Goal: Task Accomplishment & Management: Use online tool/utility

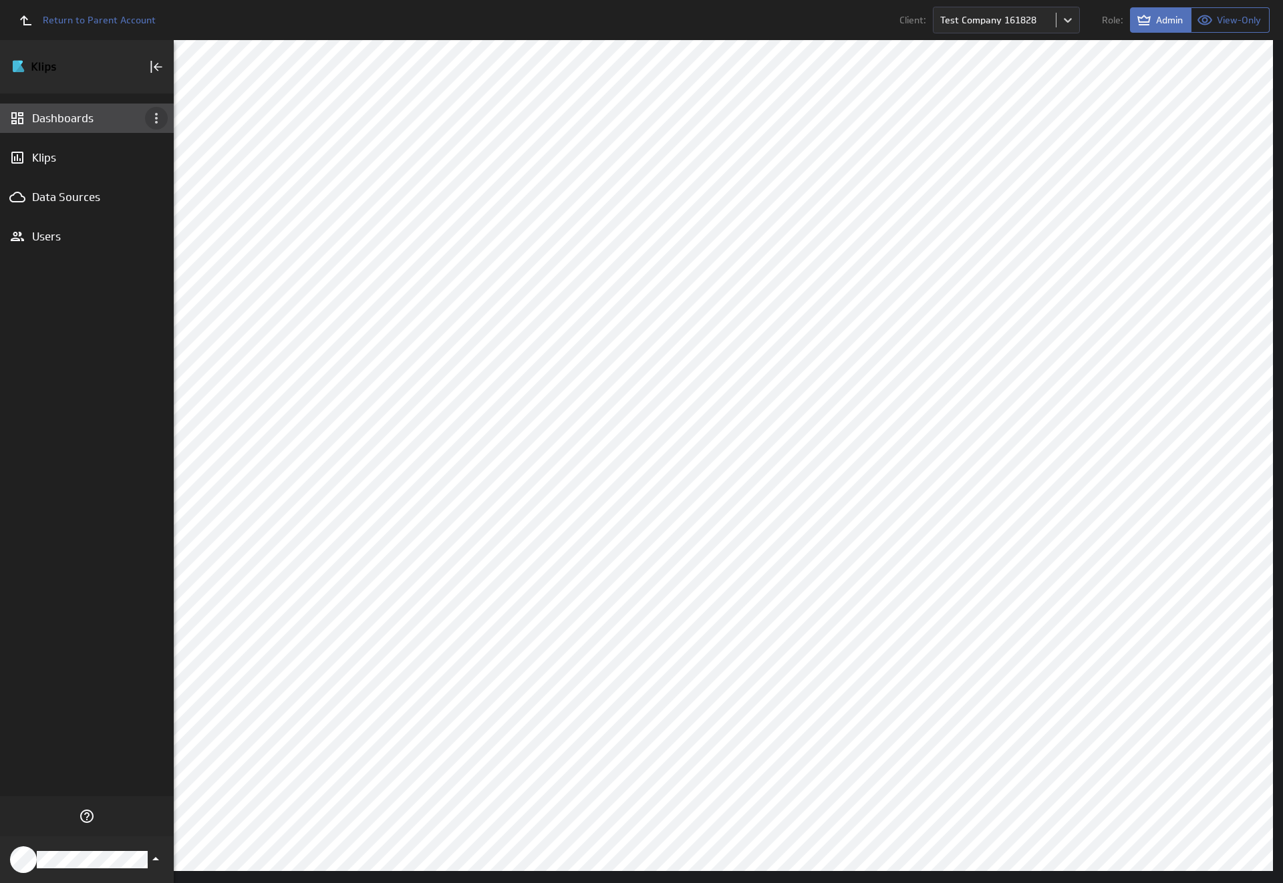
click at [156, 118] on icon "Dashboard menu" at bounding box center [156, 118] width 3 height 11
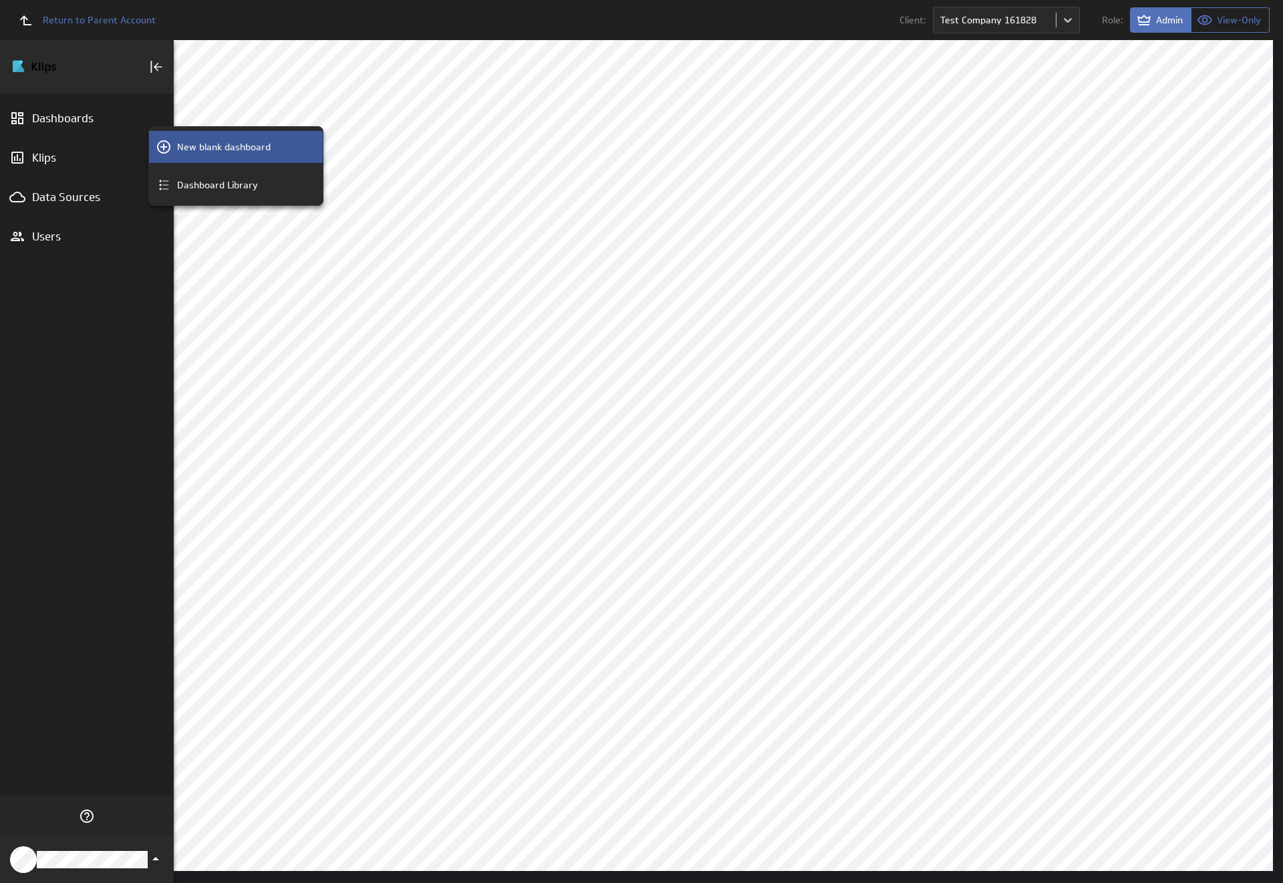
click at [236, 147] on p "New blank dashboard" at bounding box center [224, 147] width 94 height 14
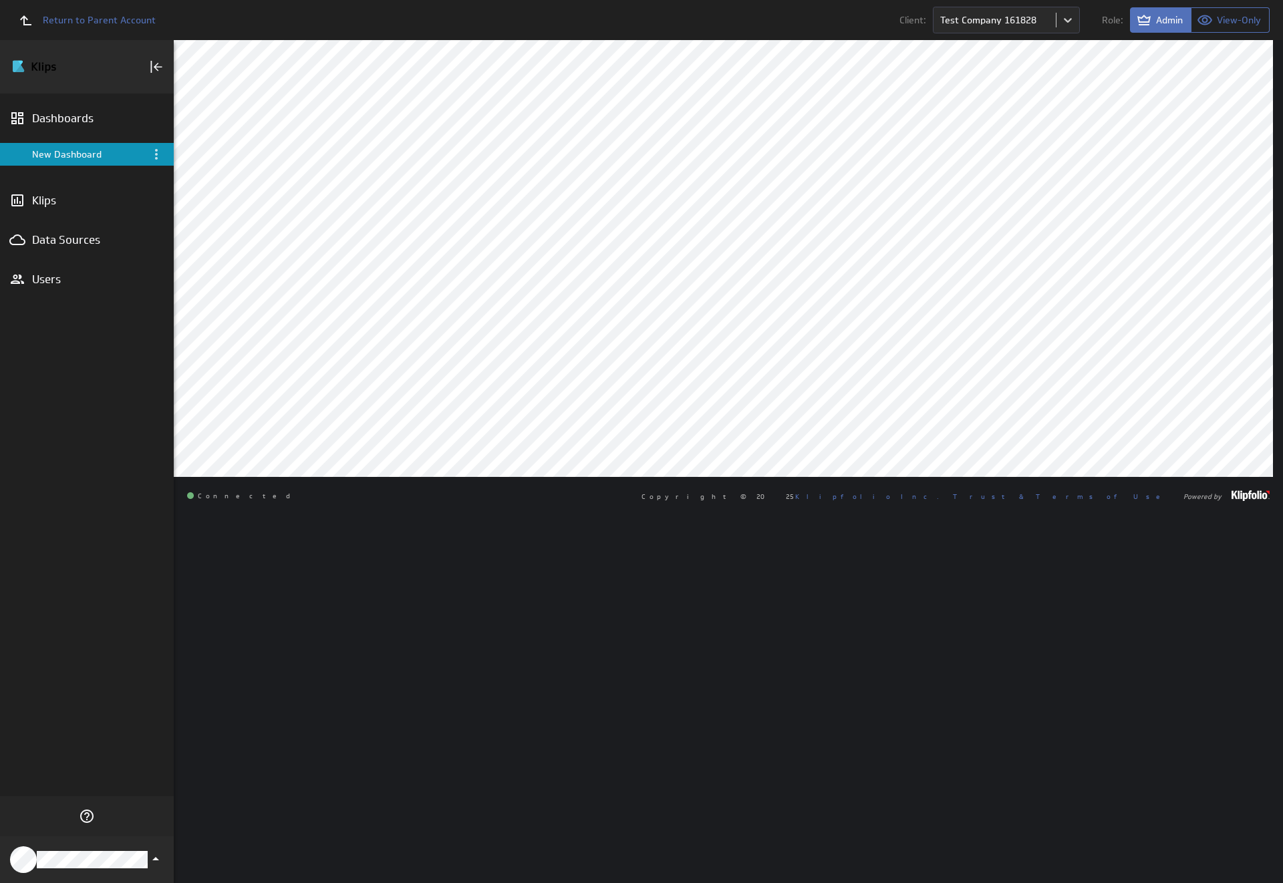
click at [87, 154] on div "New Dashboard" at bounding box center [88, 154] width 112 height 12
click at [156, 154] on icon "Menu" at bounding box center [156, 154] width 3 height 11
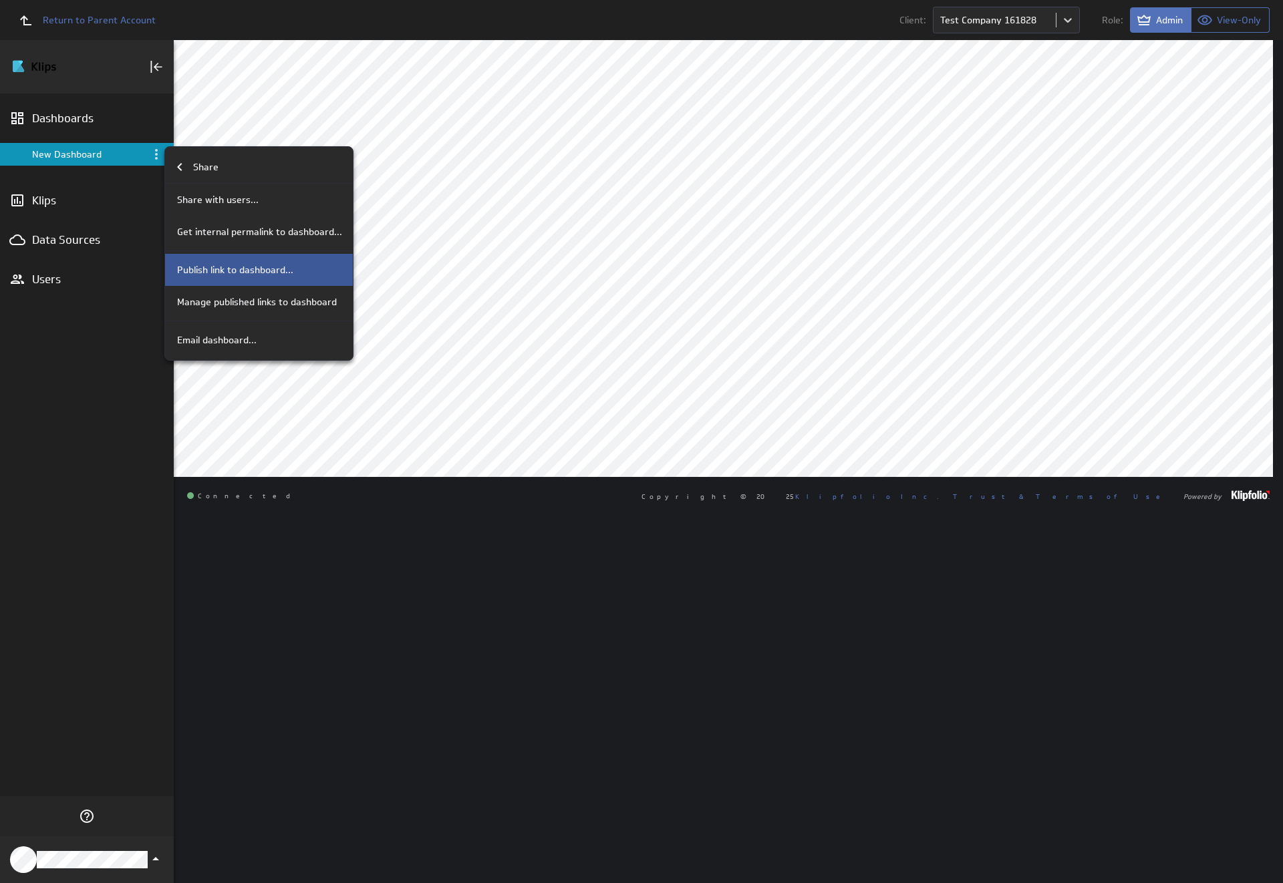
click at [257, 270] on p "Publish link to dashboard..." at bounding box center [235, 270] width 116 height 14
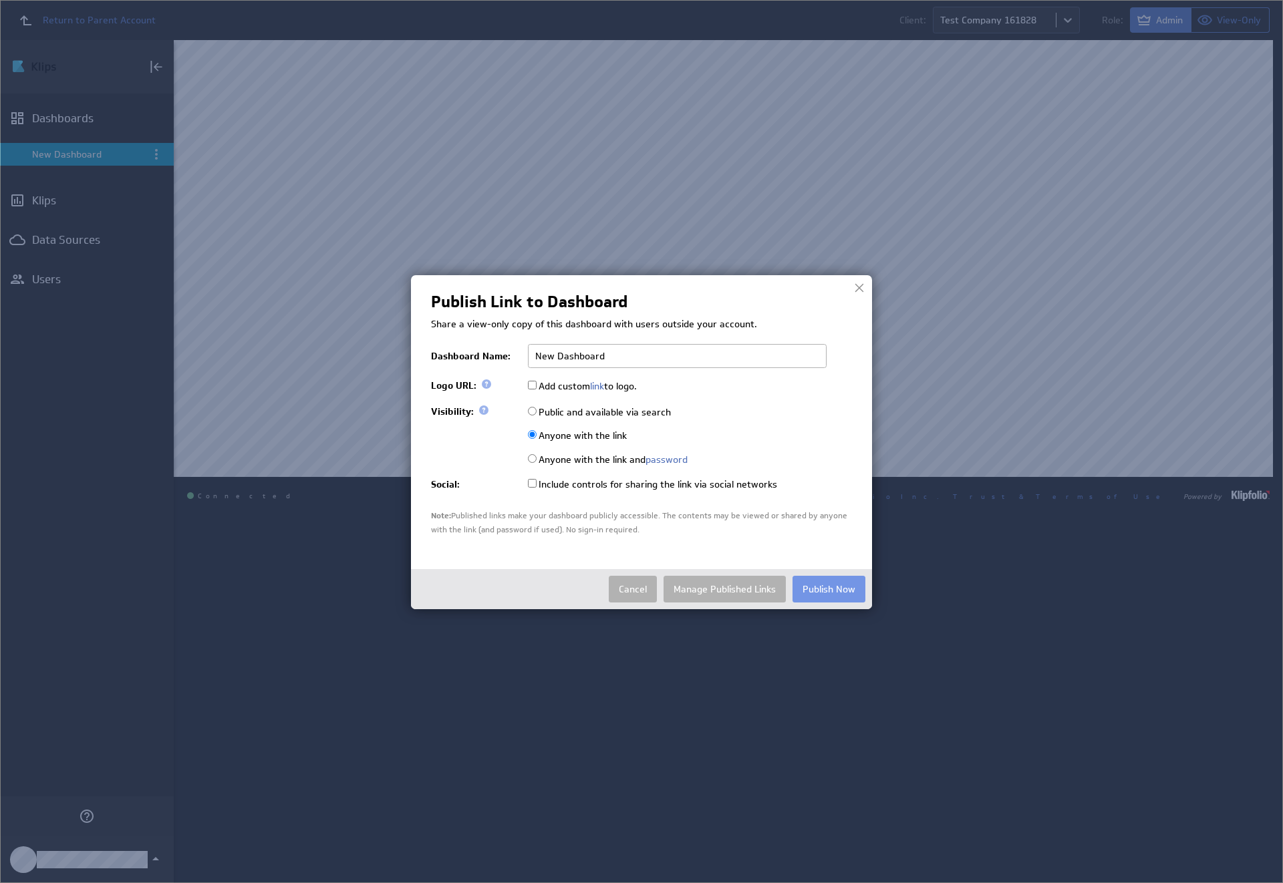
click at [532, 411] on input "Public and available via search" at bounding box center [532, 411] width 9 height 9
radio input "true"
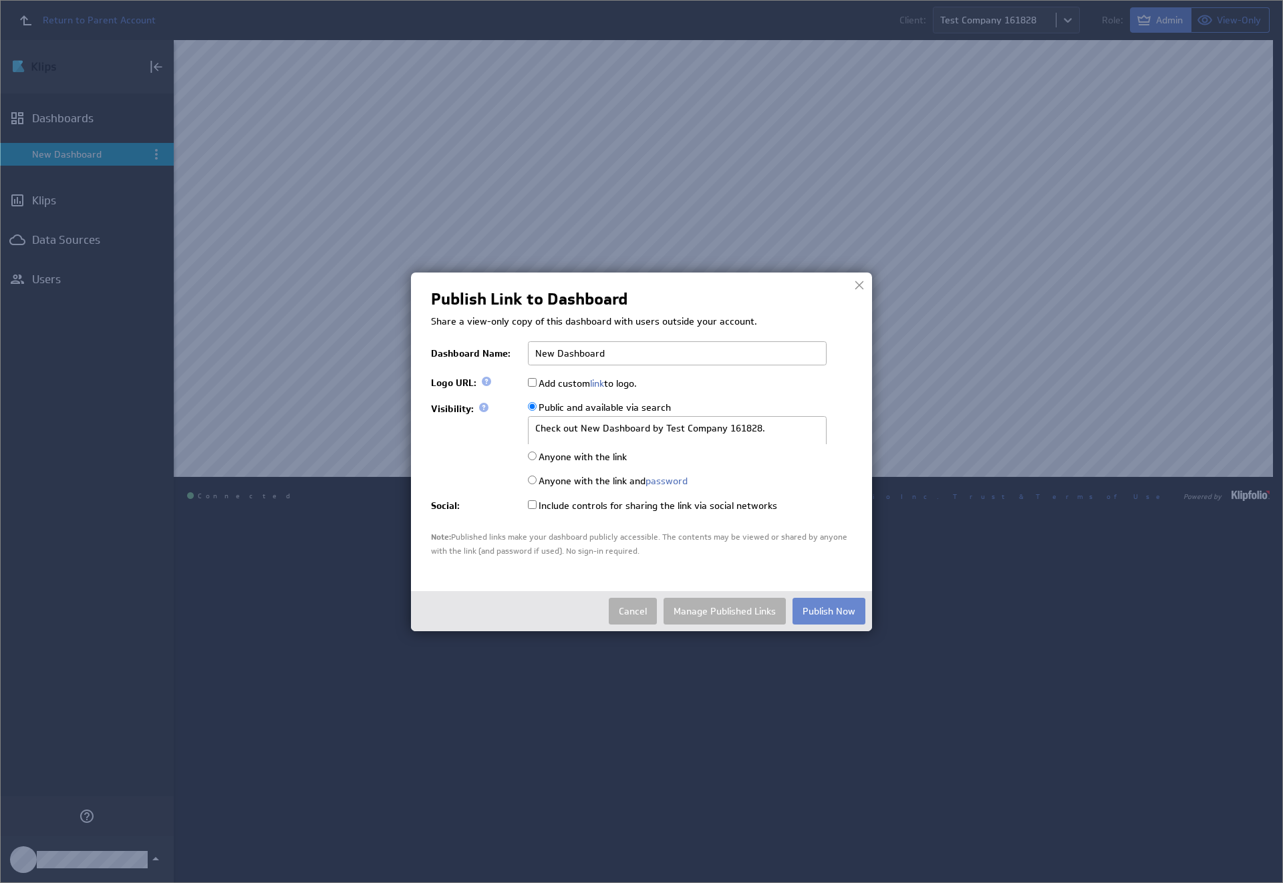
click at [829, 610] on button "Publish Now" at bounding box center [828, 611] width 73 height 27
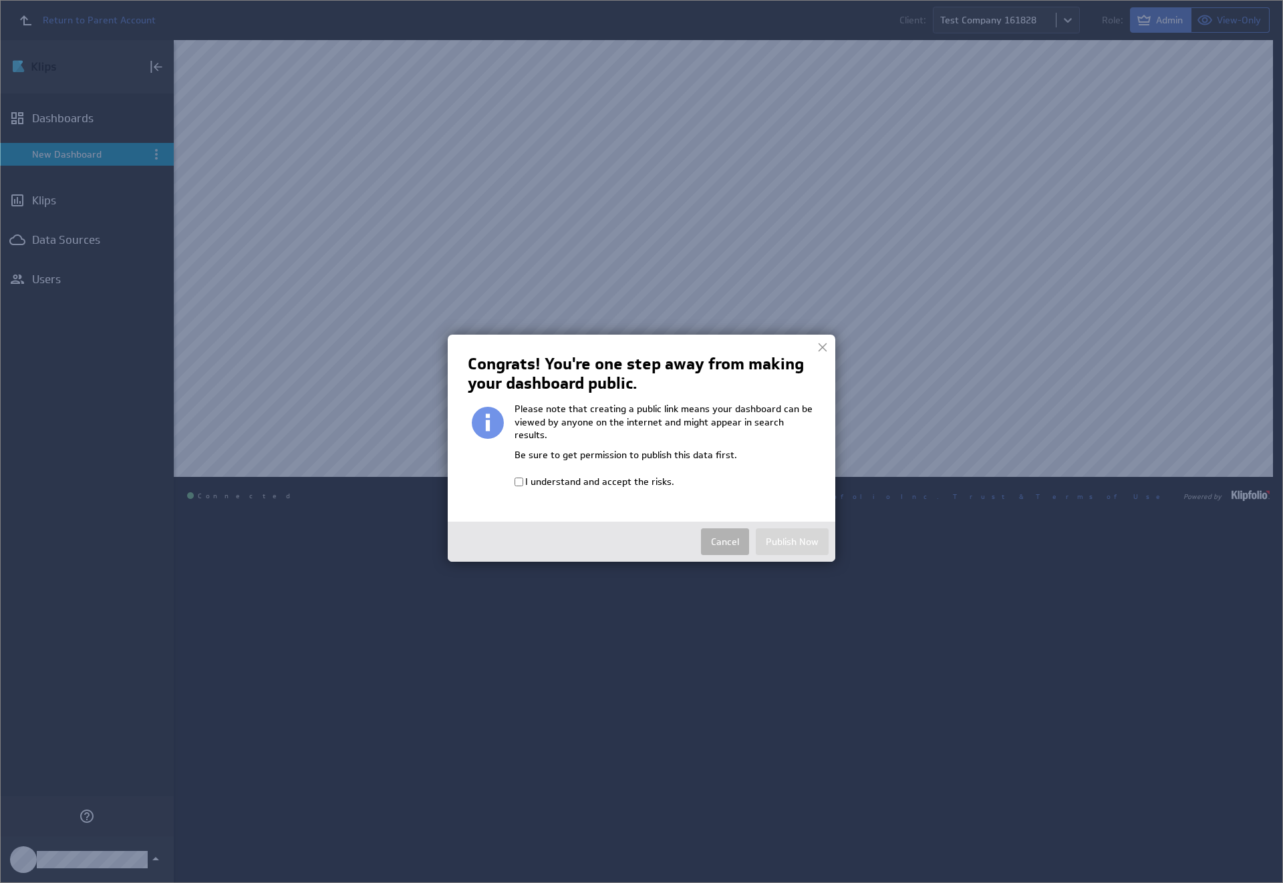
click at [519, 478] on input "I understand and accept the risks." at bounding box center [519, 482] width 9 height 9
checkbox input "true"
click at [792, 529] on button "Publish Now" at bounding box center [792, 542] width 73 height 27
